Goal: Information Seeking & Learning: Learn about a topic

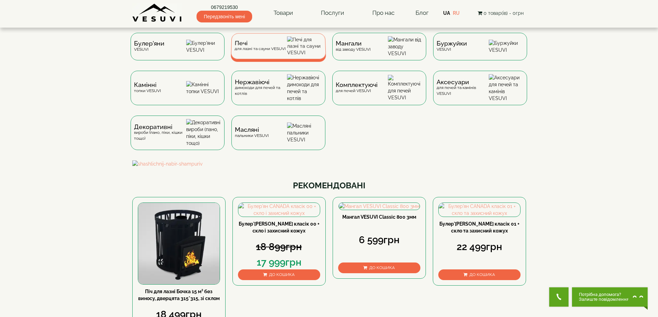
click at [260, 56] on div "Печі для лазні та сауни VESUVI" at bounding box center [278, 46] width 95 height 26
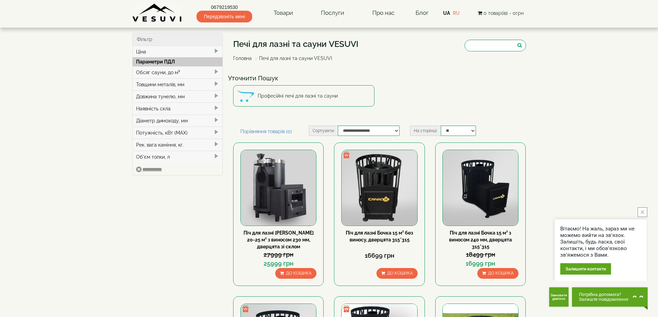
click at [154, 68] on div "Обсяг сауни, до м³" at bounding box center [178, 72] width 90 height 12
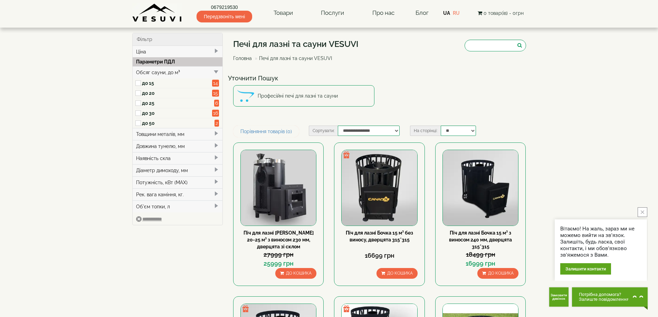
click at [148, 86] on label "до 15" at bounding box center [177, 83] width 70 height 7
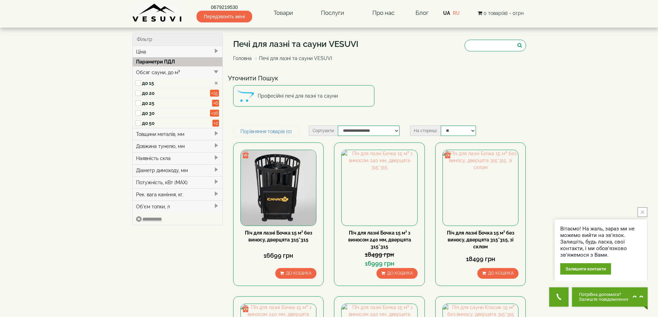
click at [147, 84] on label "до 15" at bounding box center [176, 83] width 68 height 7
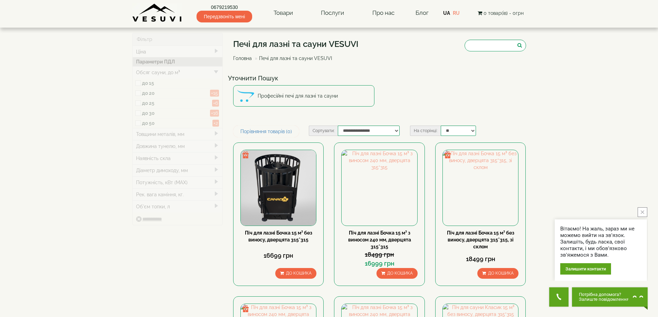
type input "******"
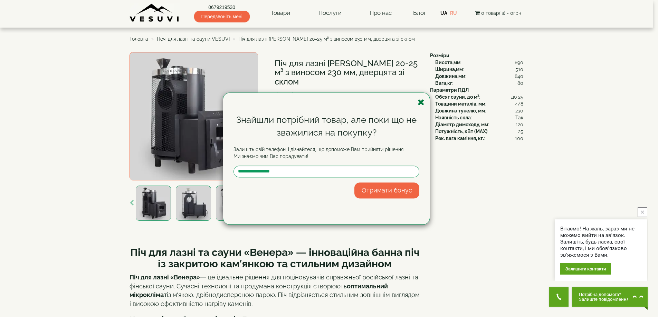
click at [420, 101] on icon "button" at bounding box center [420, 102] width 7 height 9
